Goal: Browse casually: Explore the website without a specific task or goal

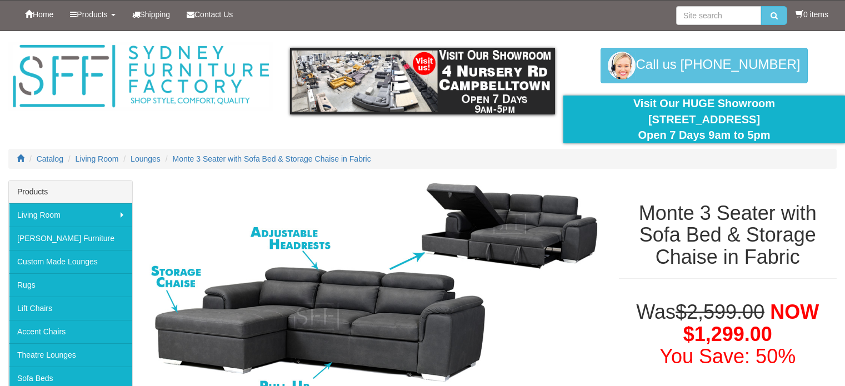
scroll to position [95, 0]
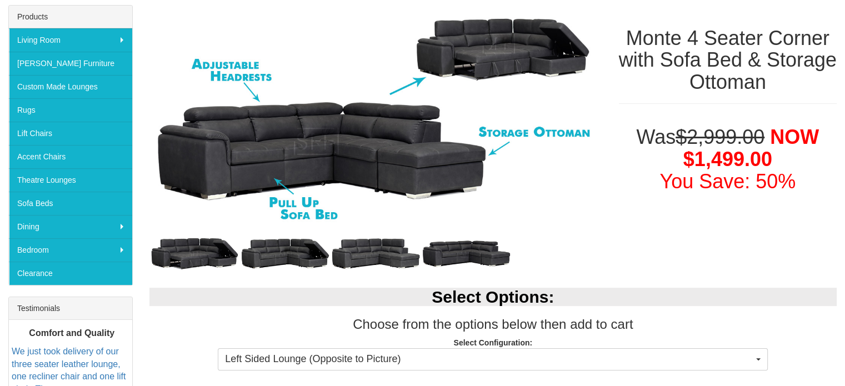
scroll to position [168, 0]
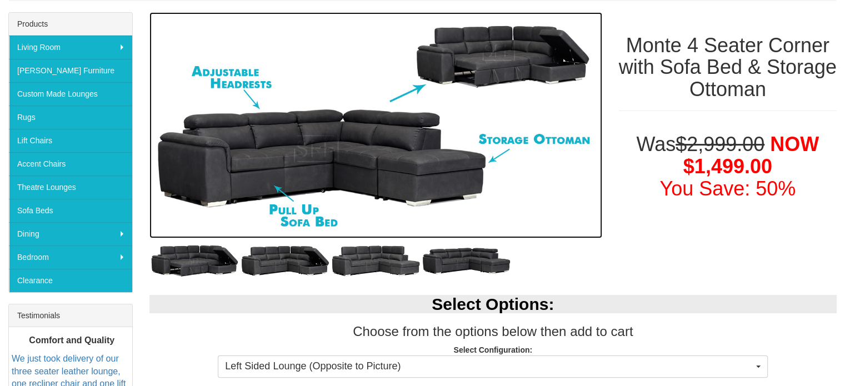
click at [384, 170] on img at bounding box center [375, 125] width 453 height 227
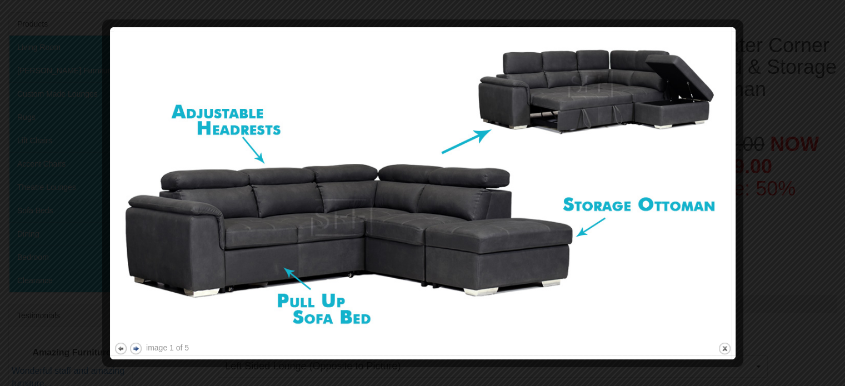
click at [130, 348] on button "next" at bounding box center [136, 349] width 14 height 14
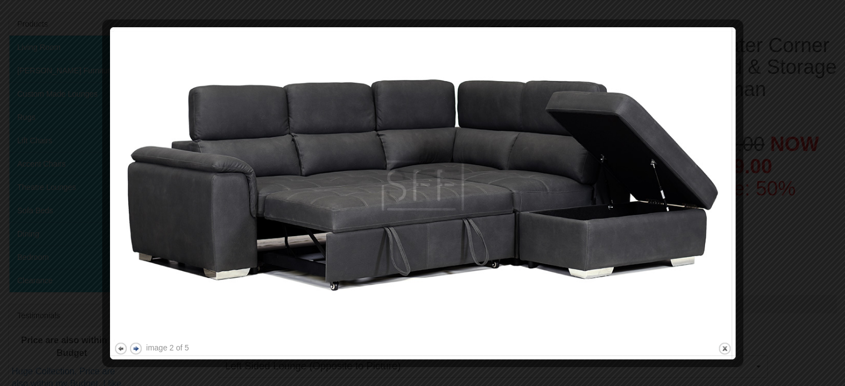
click at [130, 348] on button "next" at bounding box center [136, 349] width 14 height 14
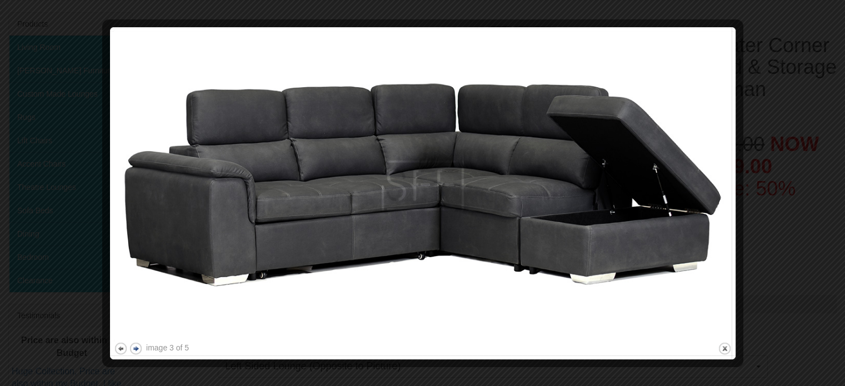
click at [130, 348] on button "next" at bounding box center [136, 349] width 14 height 14
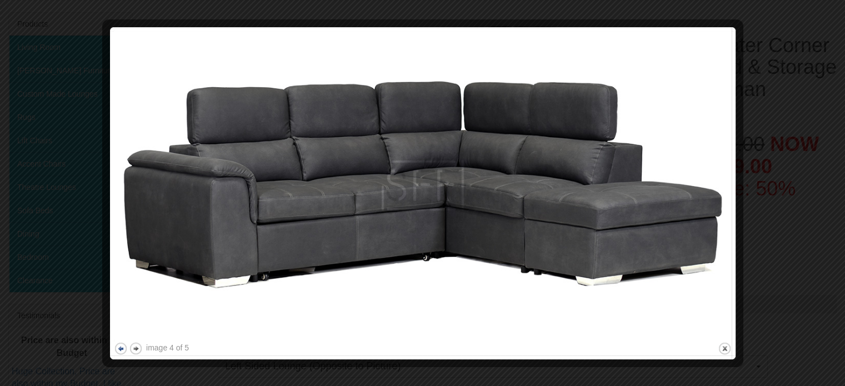
click at [122, 350] on button "previous" at bounding box center [121, 349] width 14 height 14
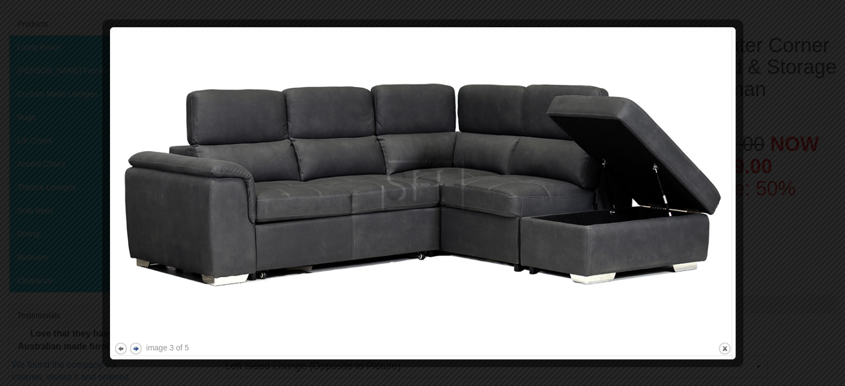
click at [139, 346] on button "next" at bounding box center [136, 349] width 14 height 14
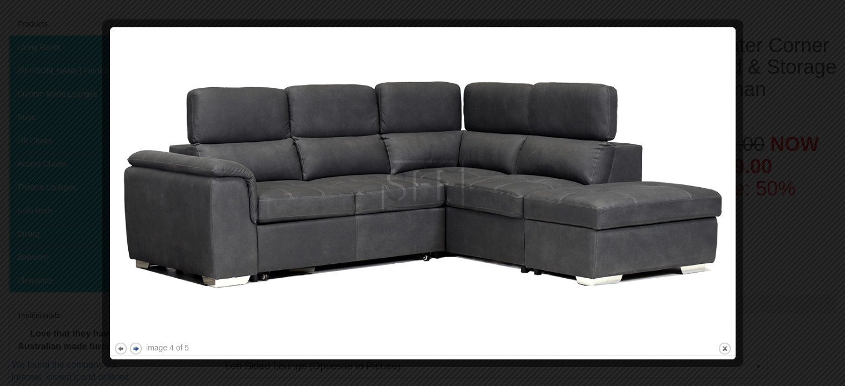
click at [139, 346] on button "next" at bounding box center [136, 349] width 14 height 14
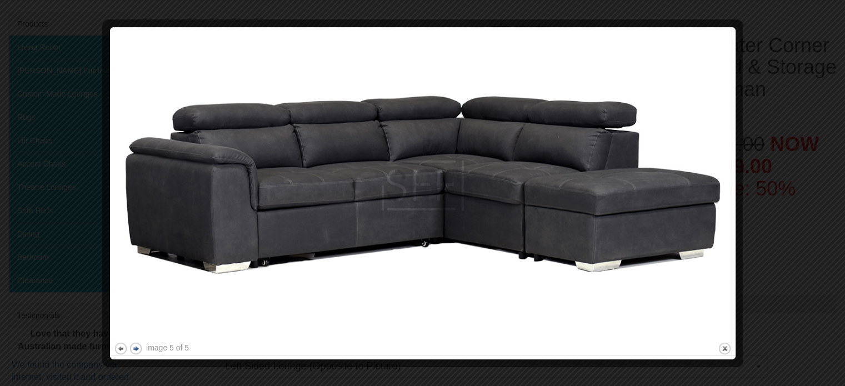
click at [139, 346] on button "next" at bounding box center [136, 349] width 14 height 14
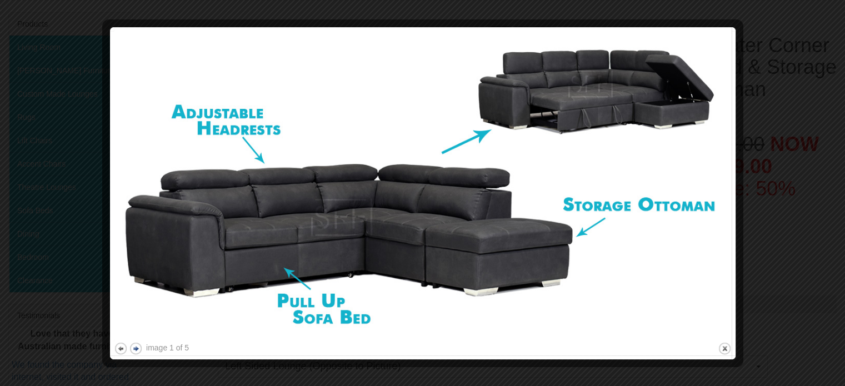
click at [139, 346] on button "next" at bounding box center [136, 349] width 14 height 14
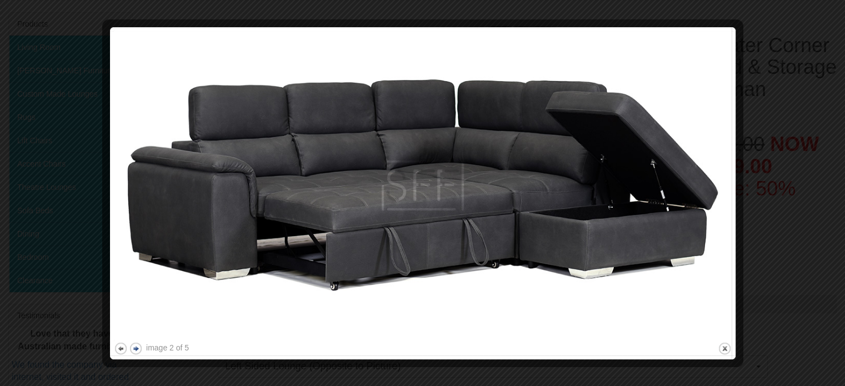
click at [139, 346] on button "next" at bounding box center [136, 349] width 14 height 14
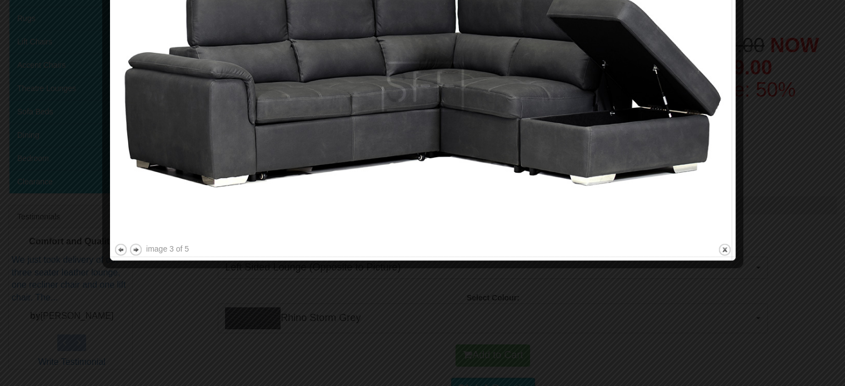
scroll to position [0, 0]
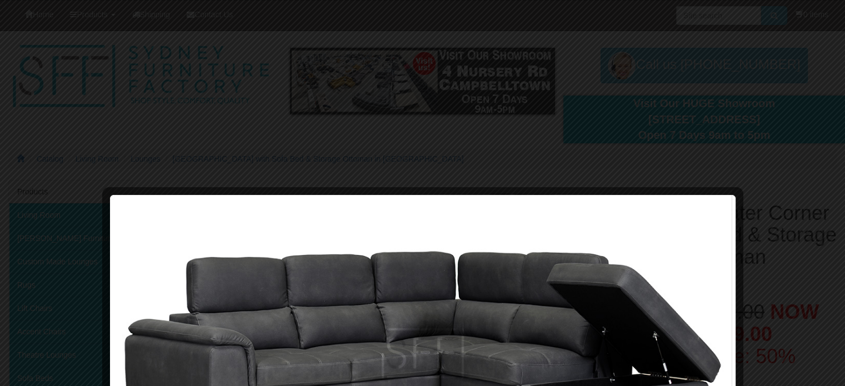
click at [271, 146] on div at bounding box center [422, 193] width 845 height 386
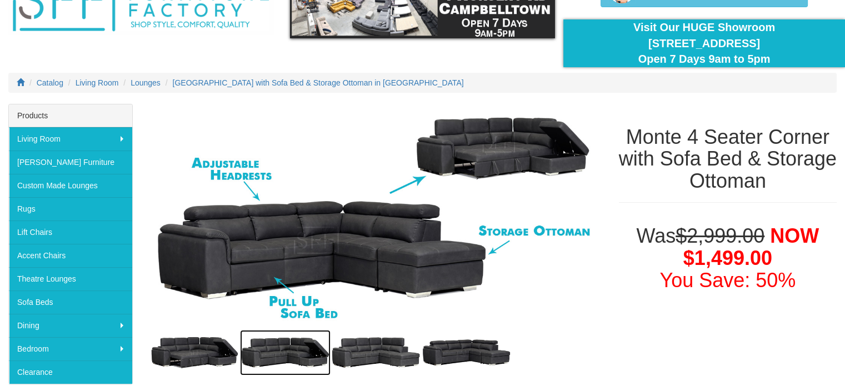
scroll to position [74, 0]
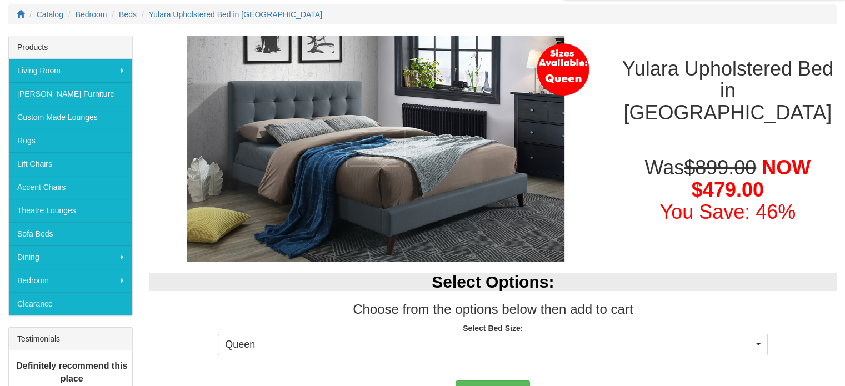
scroll to position [146, 0]
